Goal: Transaction & Acquisition: Purchase product/service

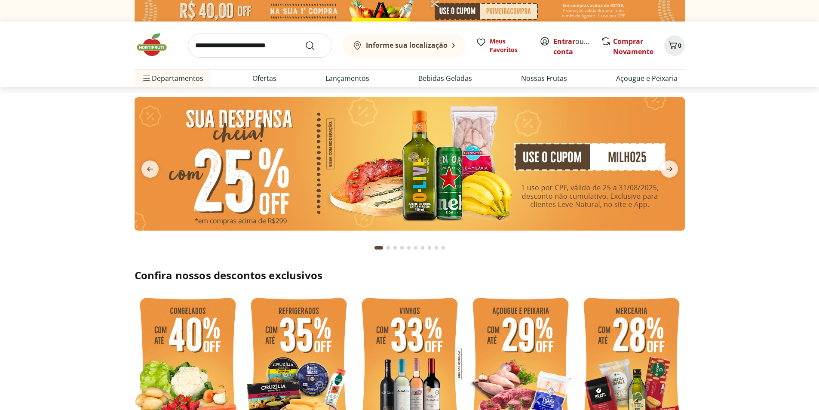
click at [222, 49] on input "search" at bounding box center [260, 46] width 145 height 24
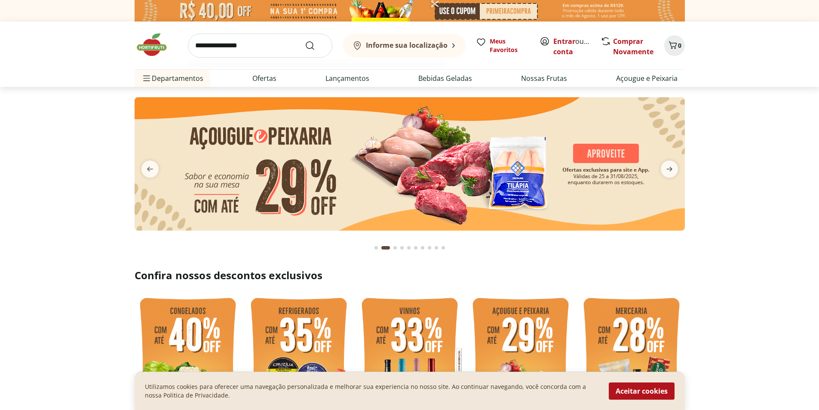
type input "**********"
click at [305, 40] on button "Submit Search" at bounding box center [315, 45] width 21 height 10
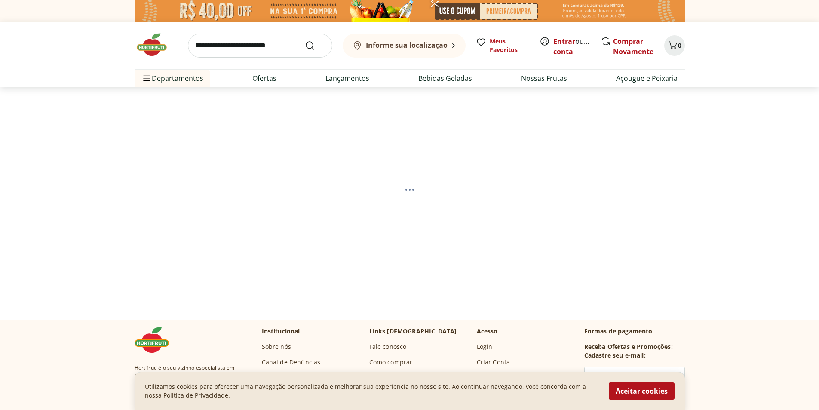
click at [268, 48] on input "search" at bounding box center [260, 46] width 145 height 24
